Goal: Information Seeking & Learning: Learn about a topic

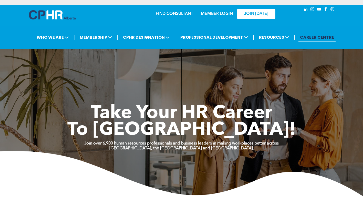
click at [225, 14] on link "MEMBER LOGIN" at bounding box center [217, 14] width 32 height 4
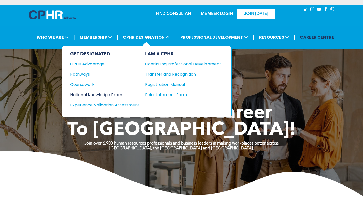
click at [114, 93] on div "National Knowledge Exam" at bounding box center [101, 94] width 62 height 6
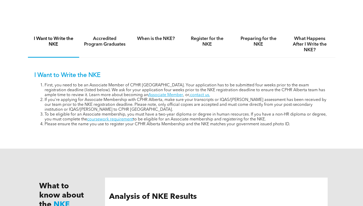
scroll to position [326, 0]
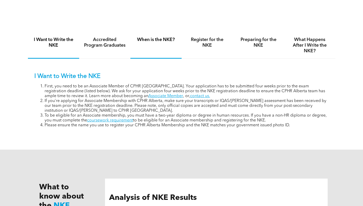
click at [154, 44] on div "When is the NKE?" at bounding box center [155, 45] width 51 height 26
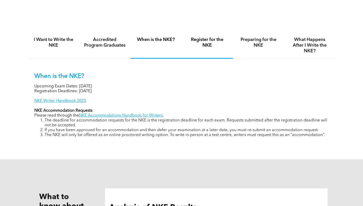
click at [208, 41] on h4 "Register for the NKE" at bounding box center [207, 42] width 42 height 11
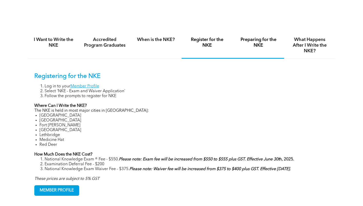
click at [259, 43] on h4 "Preparing for the NKE" at bounding box center [258, 42] width 42 height 11
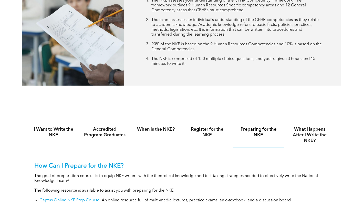
scroll to position [236, 0]
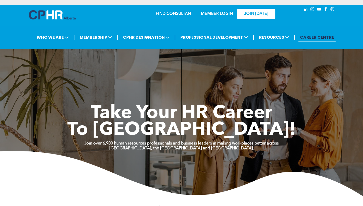
click at [221, 14] on link "MEMBER LOGIN" at bounding box center [217, 14] width 32 height 4
